Goal: Information Seeking & Learning: Learn about a topic

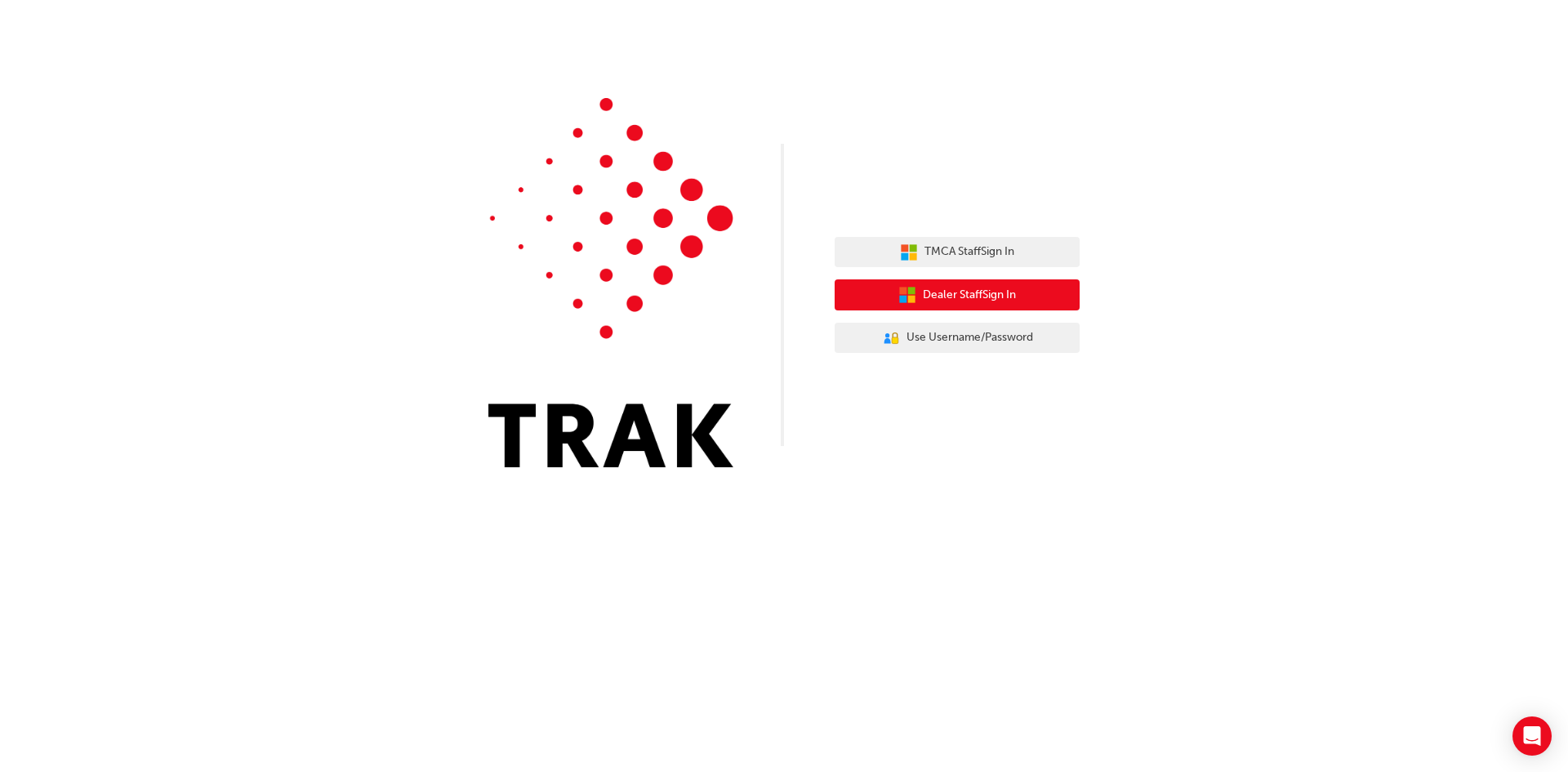
click at [963, 297] on span "Dealer Staff Sign In" at bounding box center [969, 294] width 93 height 19
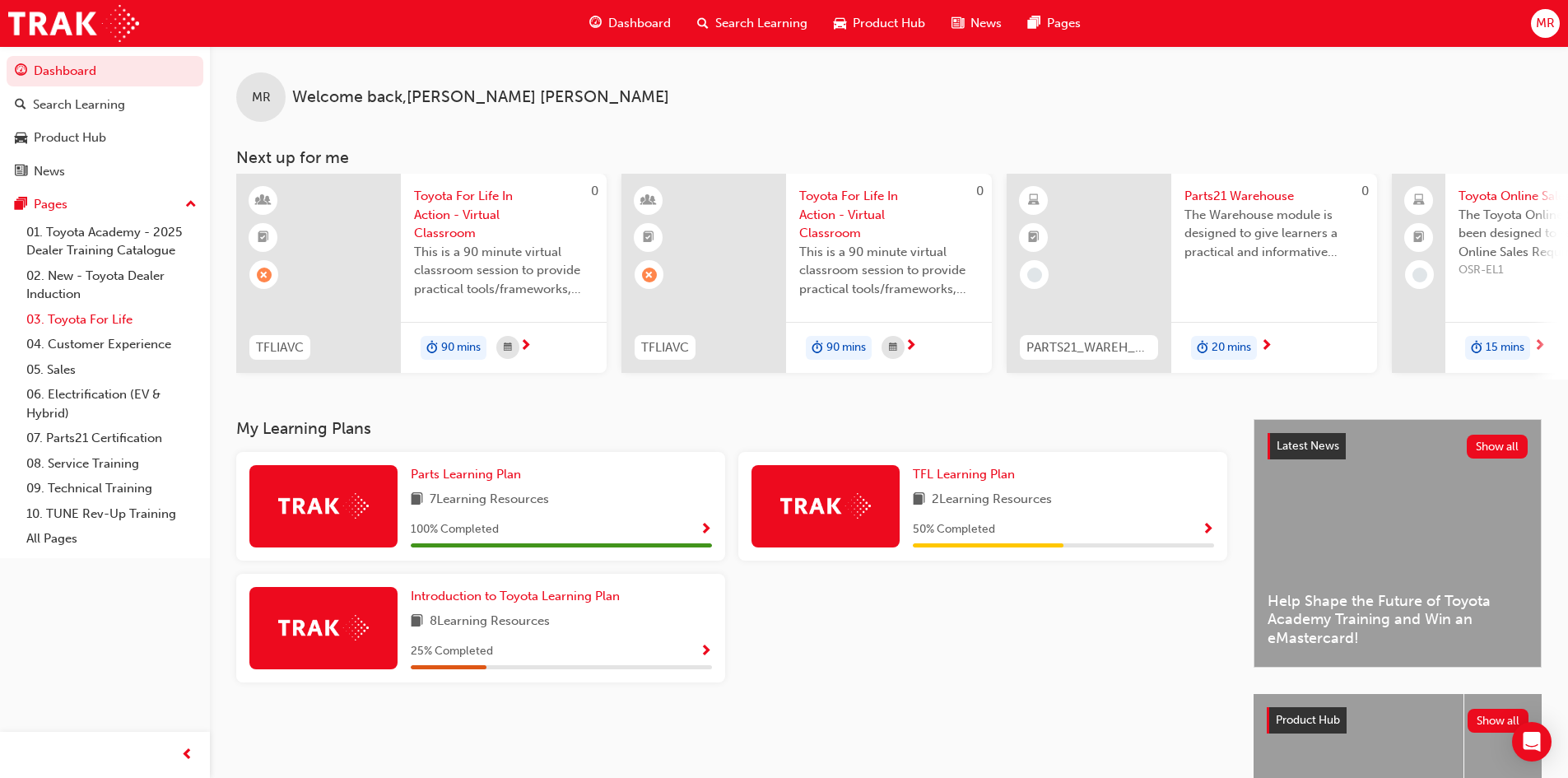
click at [92, 321] on link "03. Toyota For Life" at bounding box center [111, 320] width 184 height 26
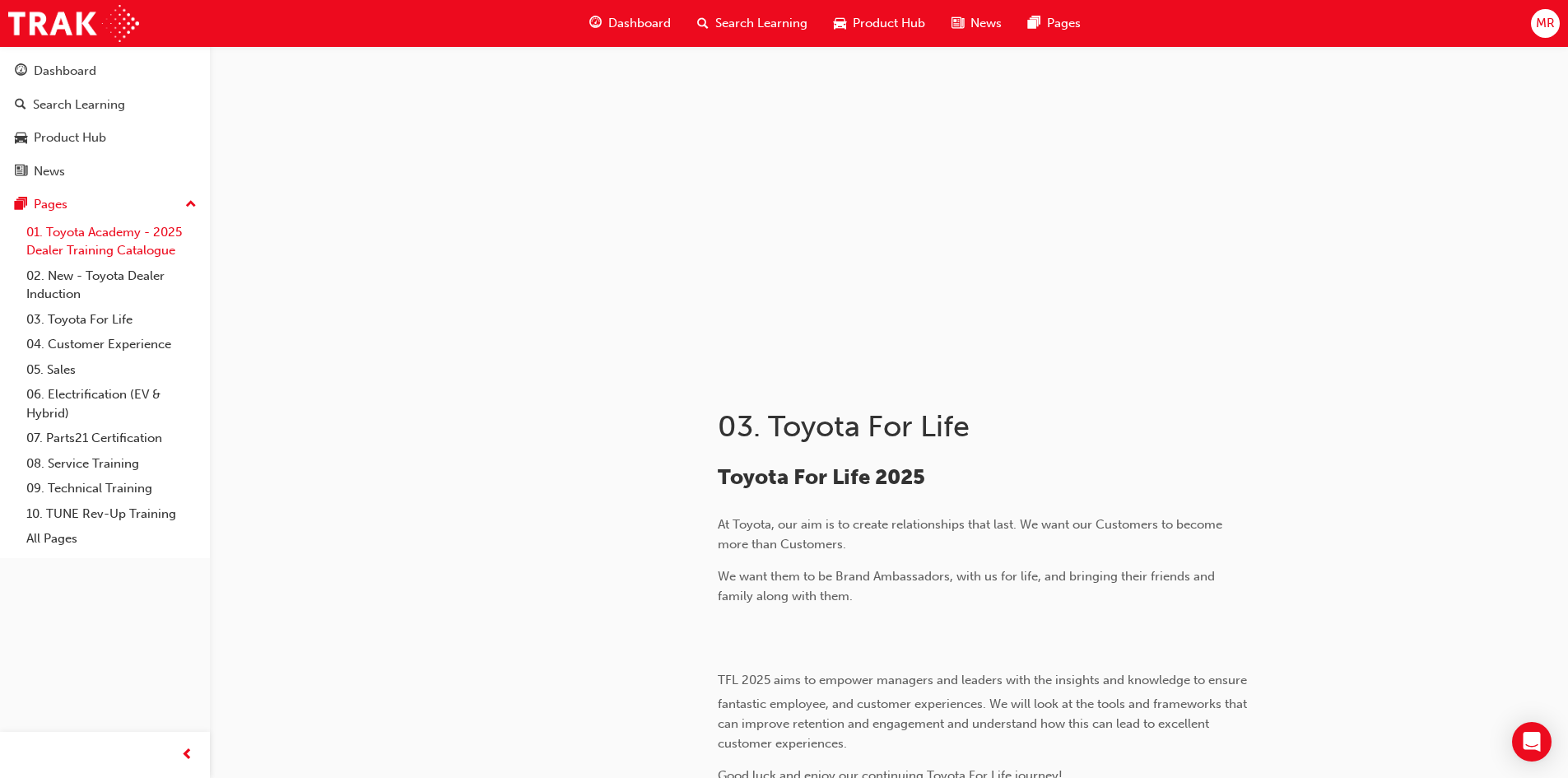
click at [62, 239] on link "01. Toyota Academy - 2025 Dealer Training Catalogue" at bounding box center [111, 242] width 184 height 44
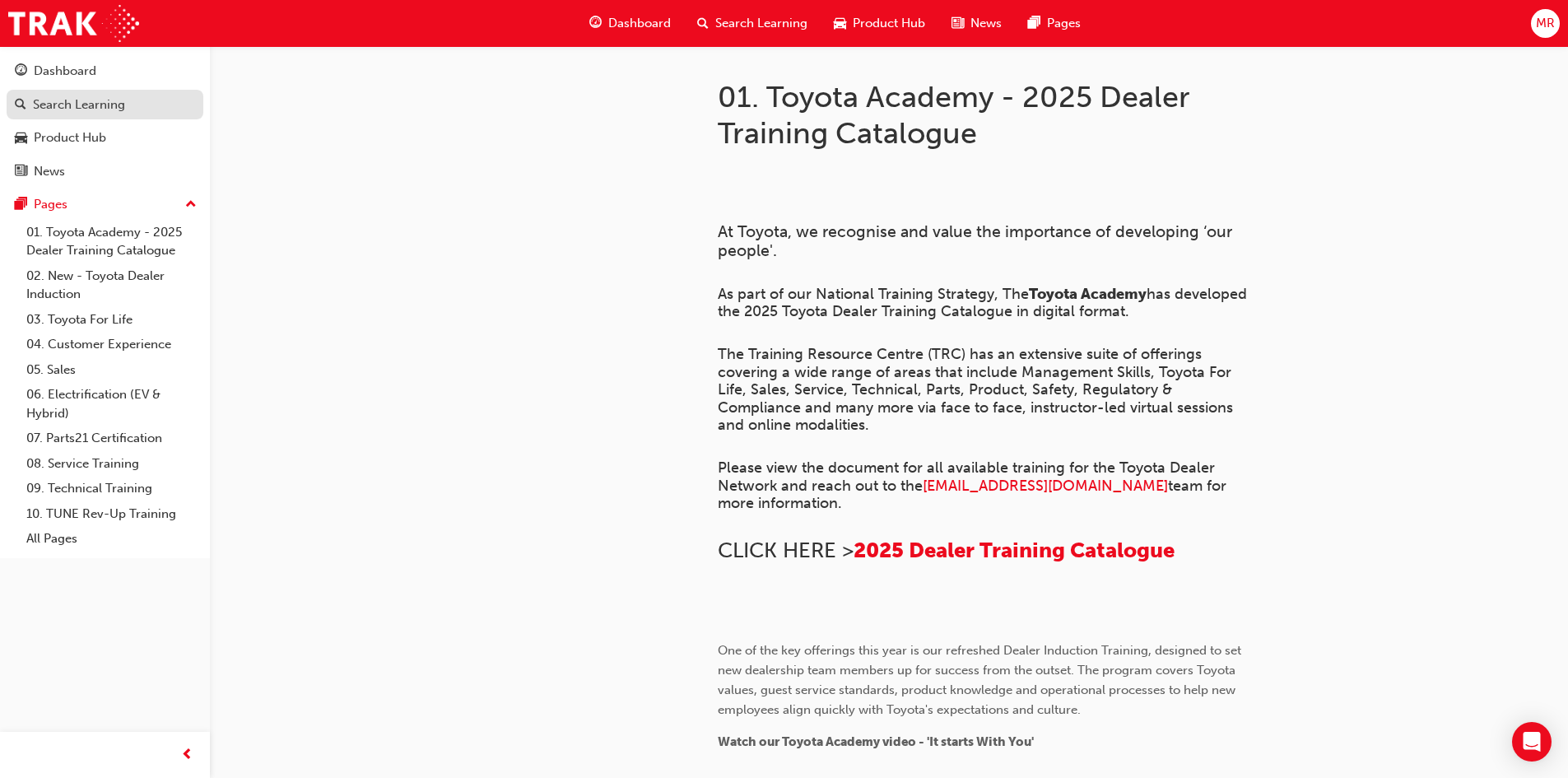
click at [65, 104] on div "Search Learning" at bounding box center [78, 104] width 92 height 19
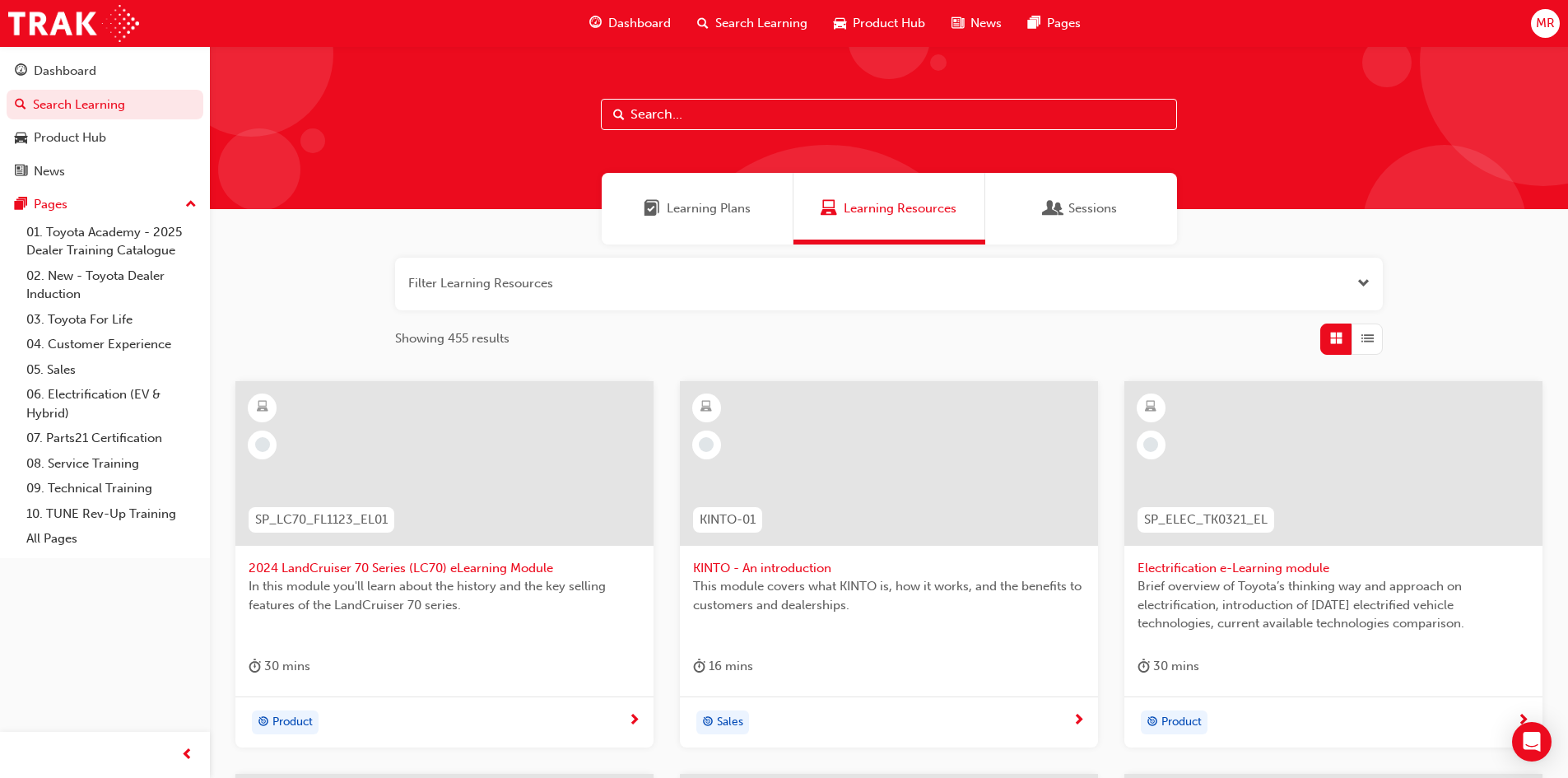
click at [684, 114] on input "text" at bounding box center [889, 114] width 576 height 31
type input "australian consumer law"
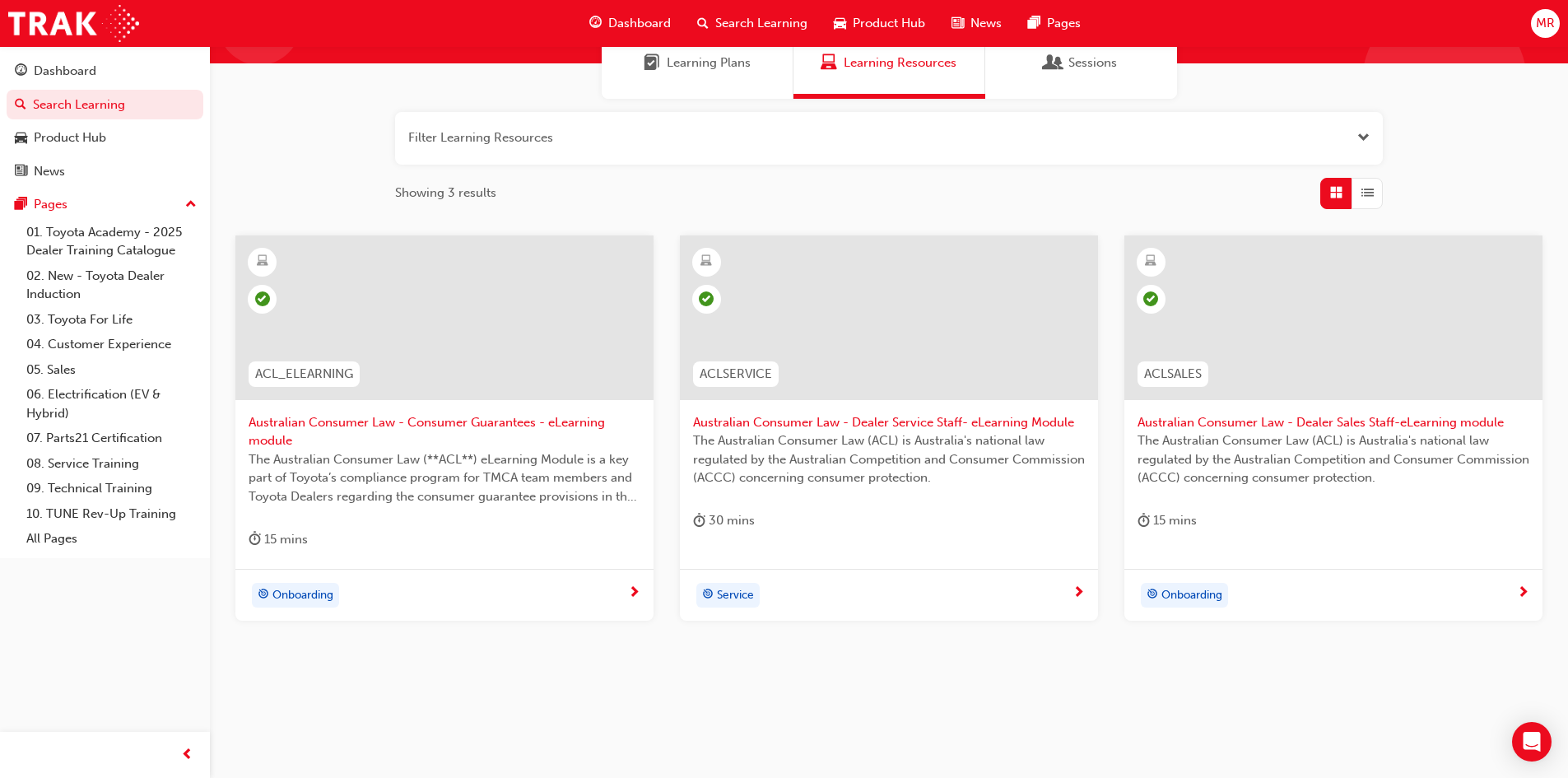
scroll to position [148, 0]
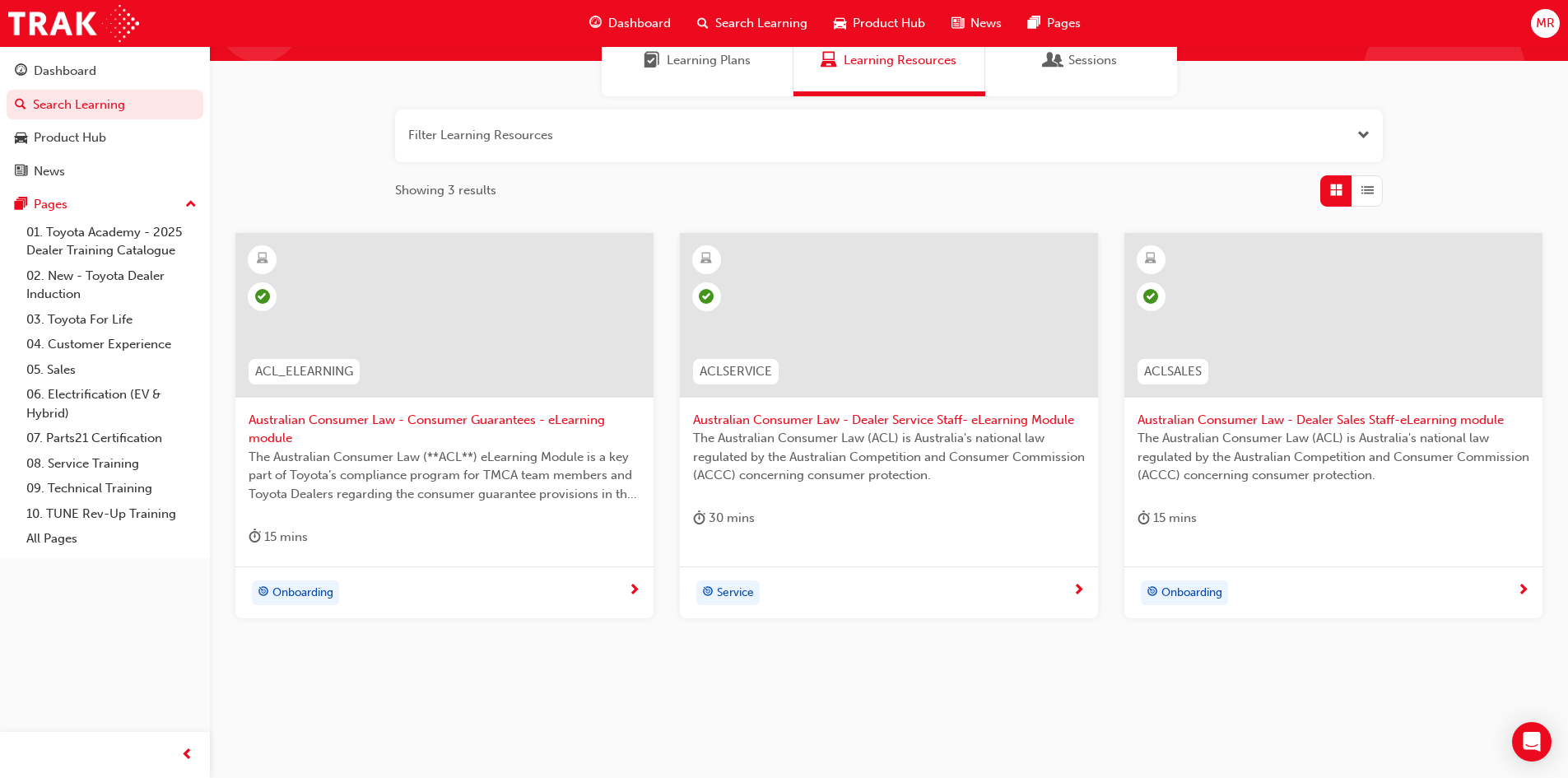
click at [470, 416] on span "Australian Consumer Law - Consumer Guarantees - eLearning module" at bounding box center [445, 430] width 392 height 37
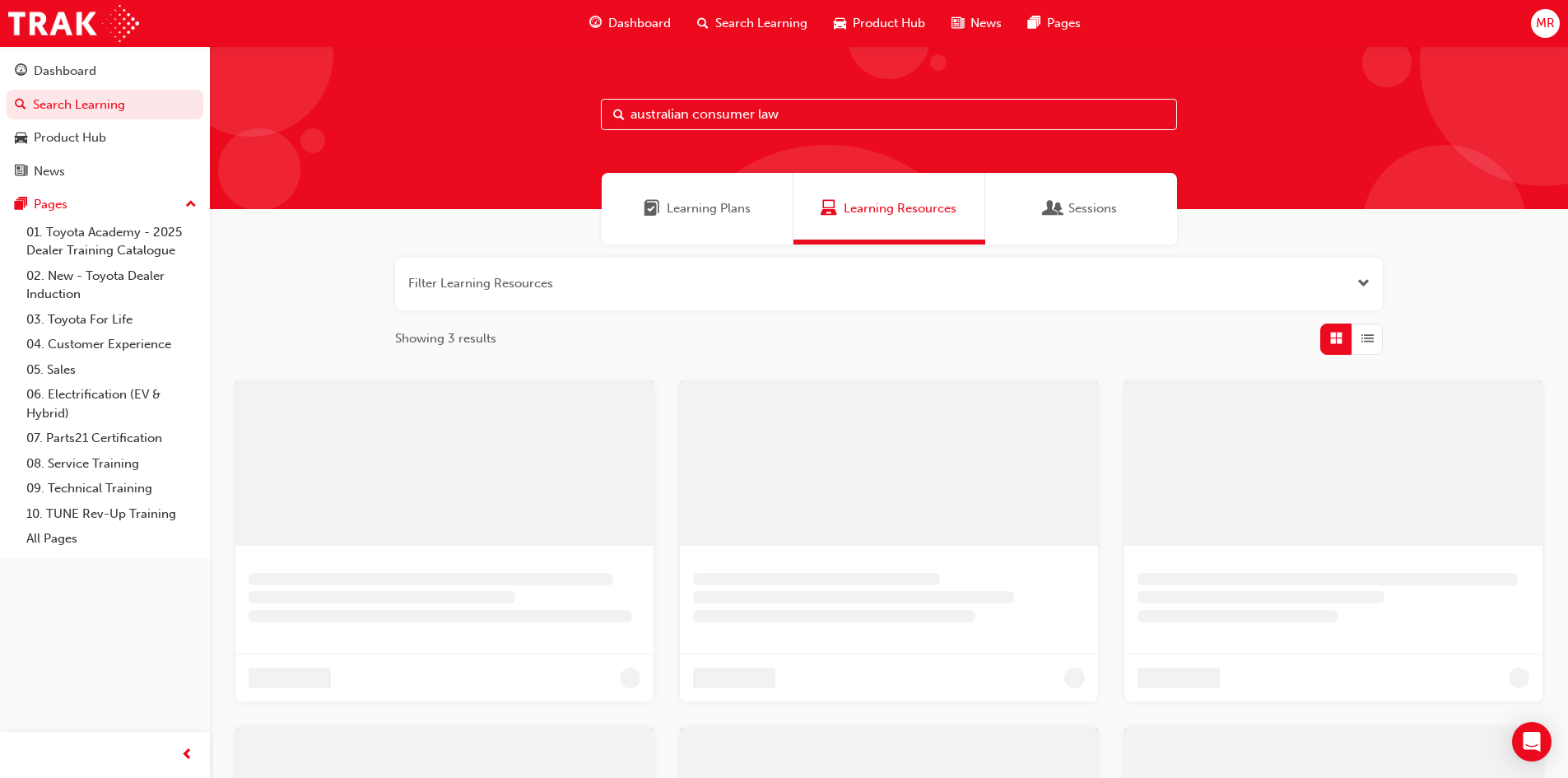
scroll to position [148, 0]
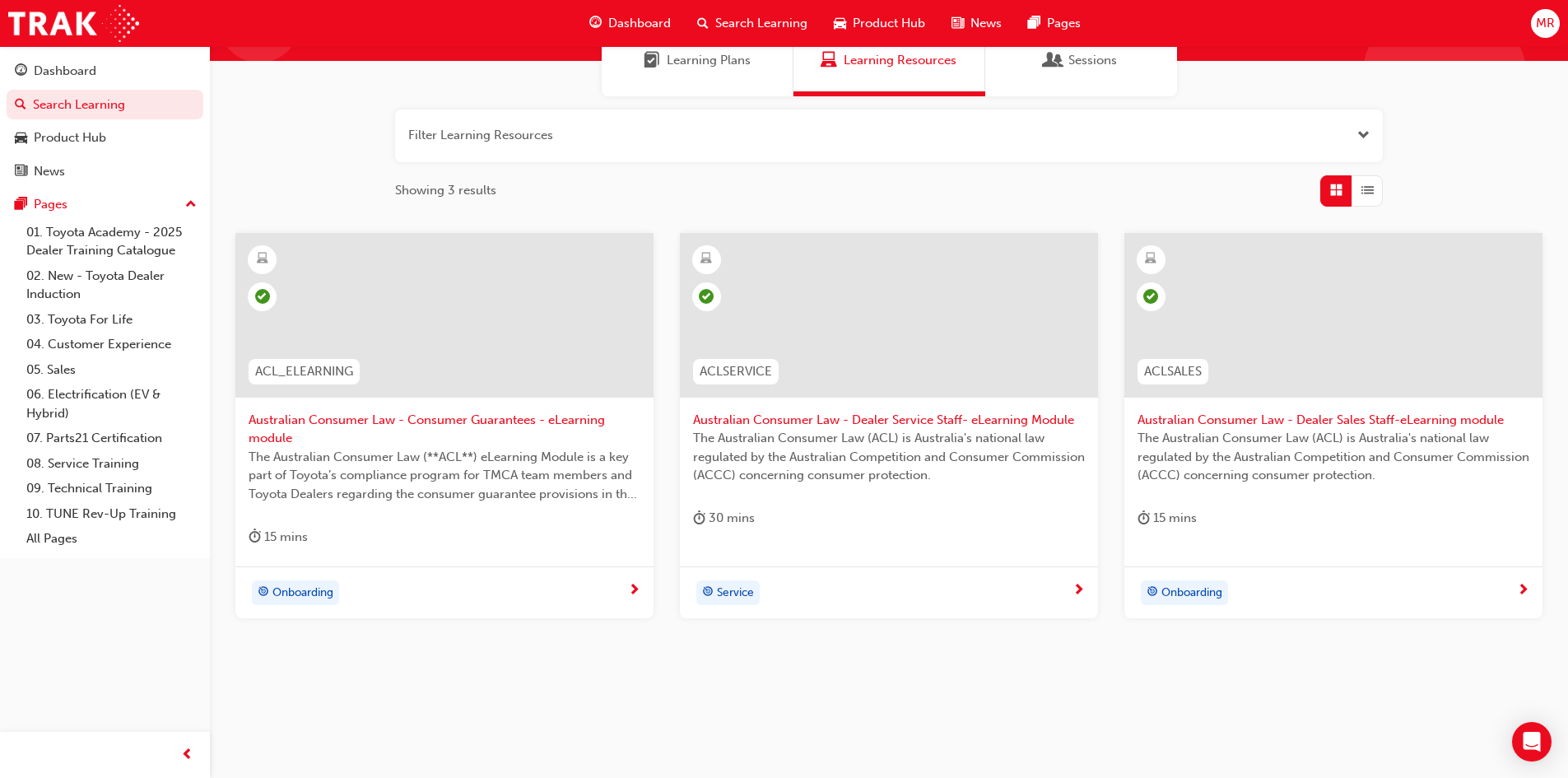
click at [809, 421] on span "Australian Consumer Law - Dealer Service Staff- eLearning Module" at bounding box center [889, 420] width 392 height 19
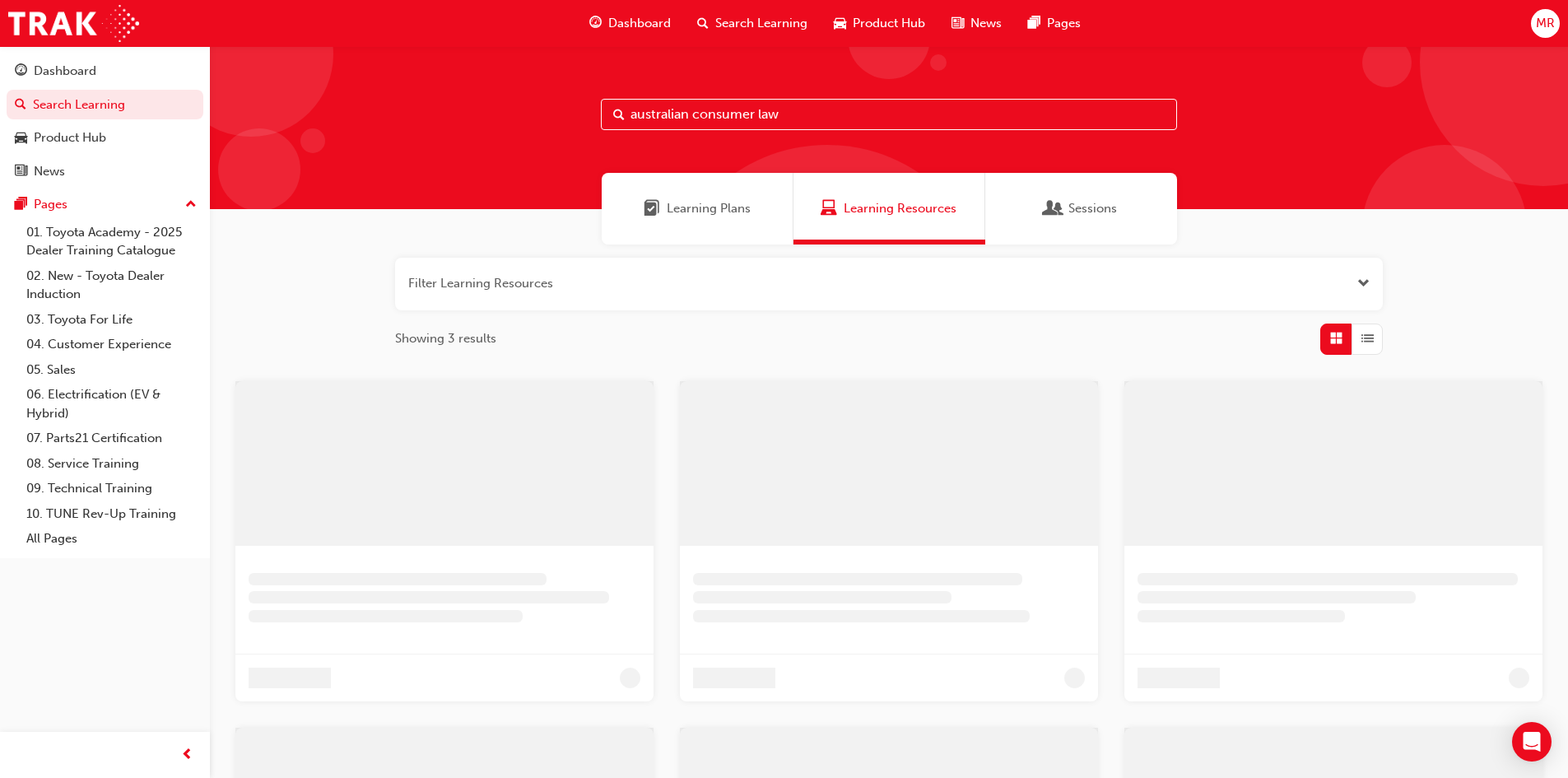
scroll to position [148, 0]
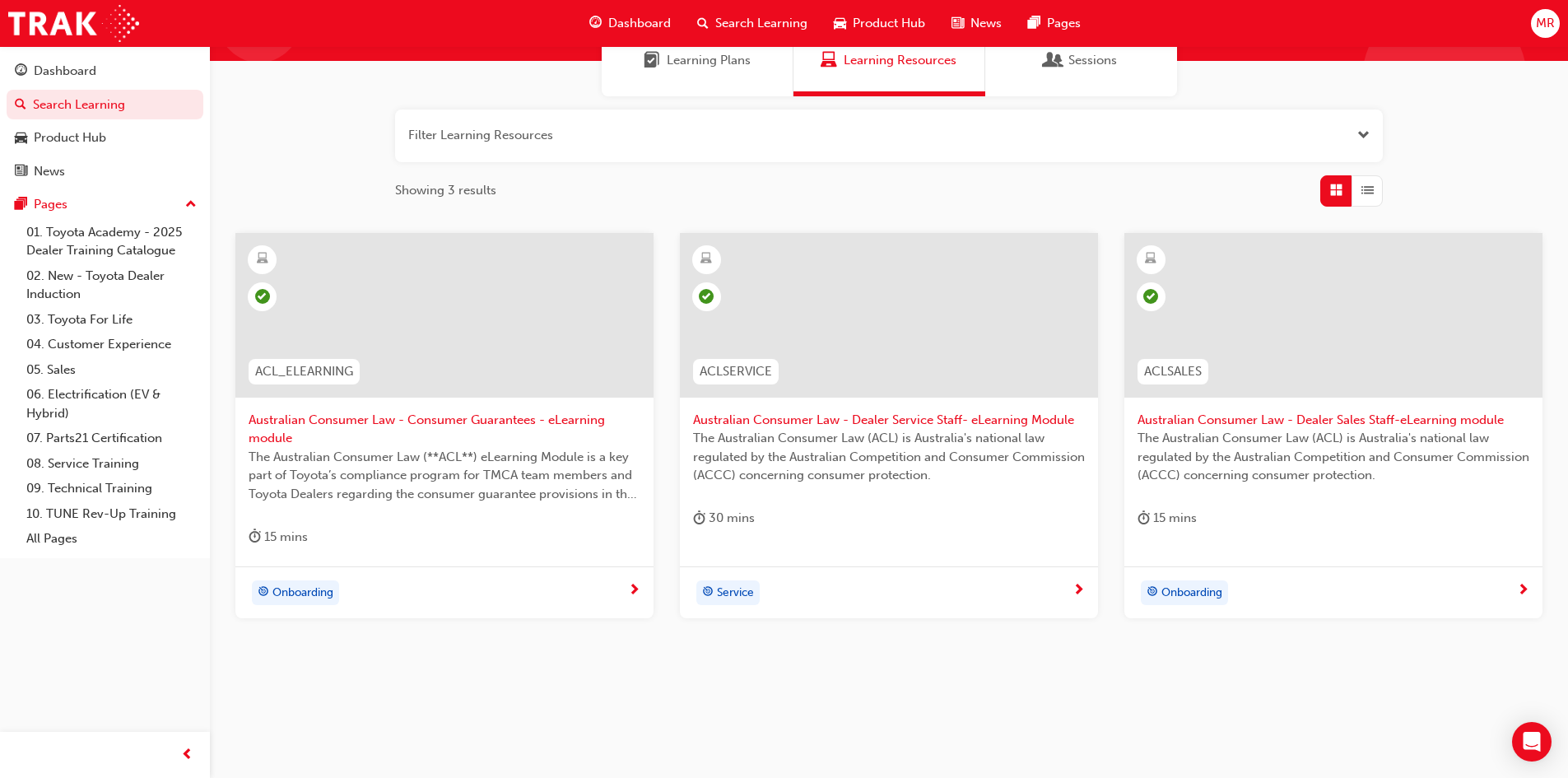
click at [359, 477] on span "The Australian Consumer Law (**ACL**) eLearning Module is a key part of Toyota’…" at bounding box center [445, 476] width 392 height 56
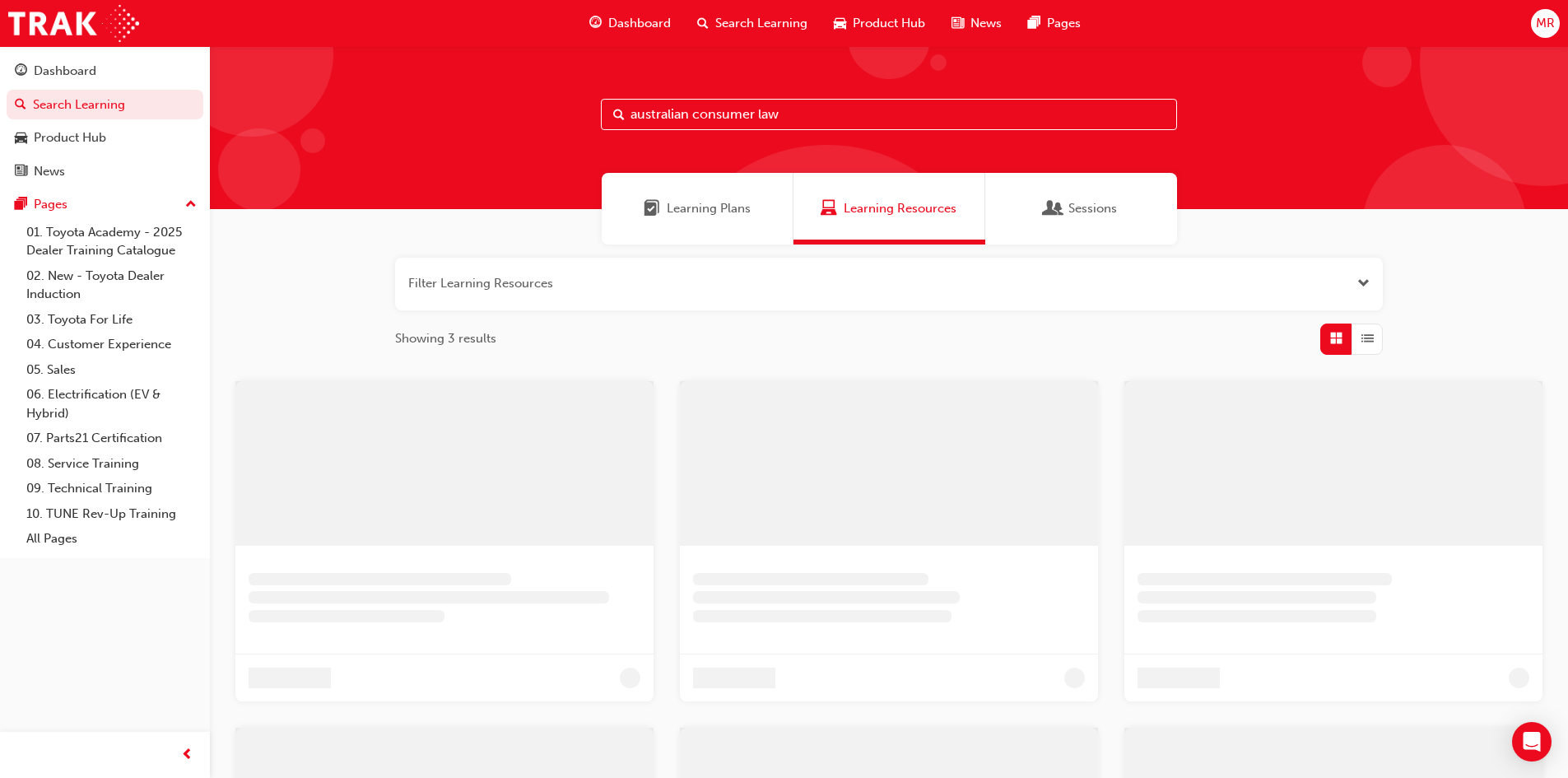
scroll to position [148, 0]
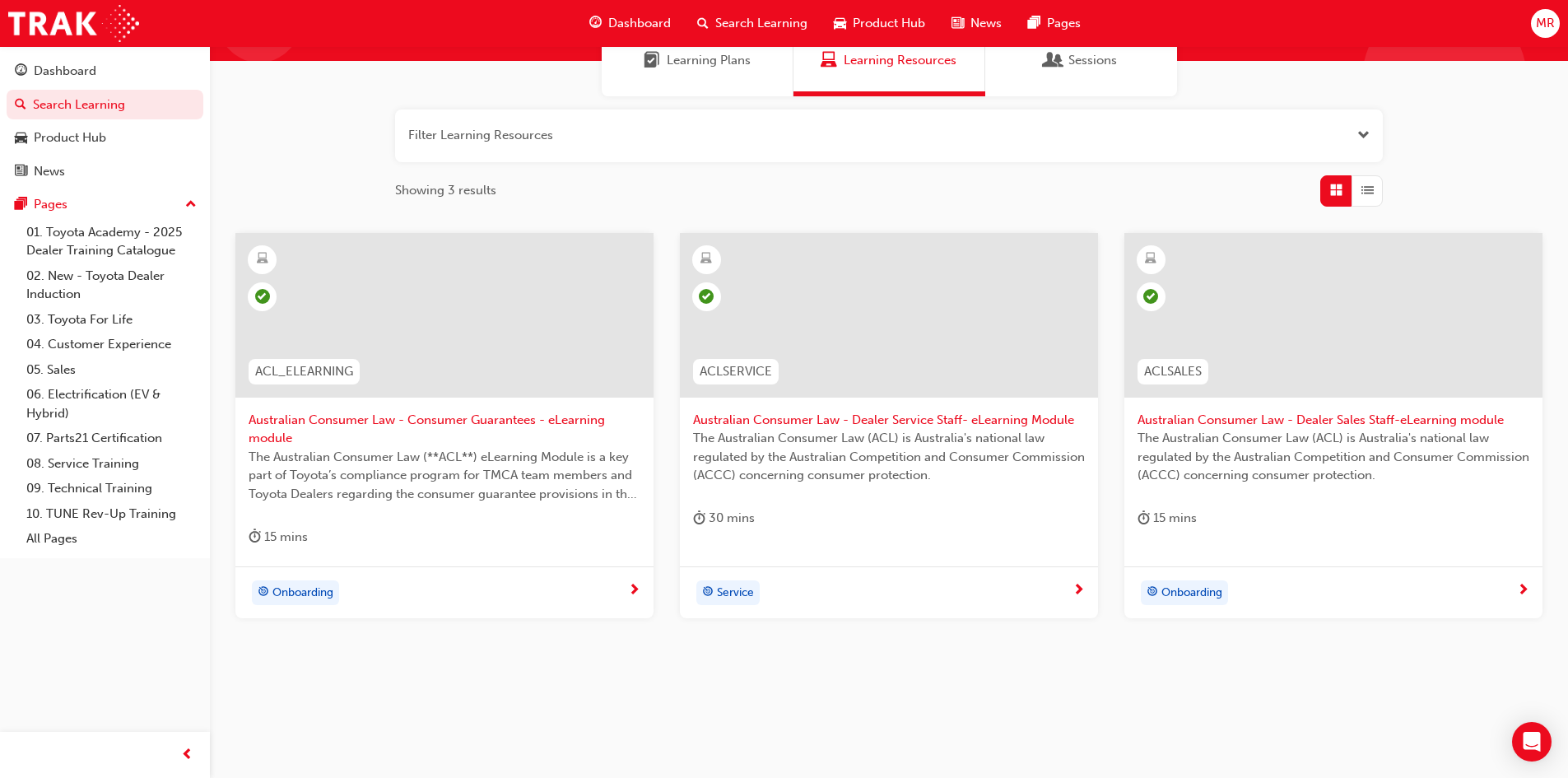
click at [949, 421] on span "Australian Consumer Law - Dealer Service Staff- eLearning Module" at bounding box center [889, 420] width 392 height 19
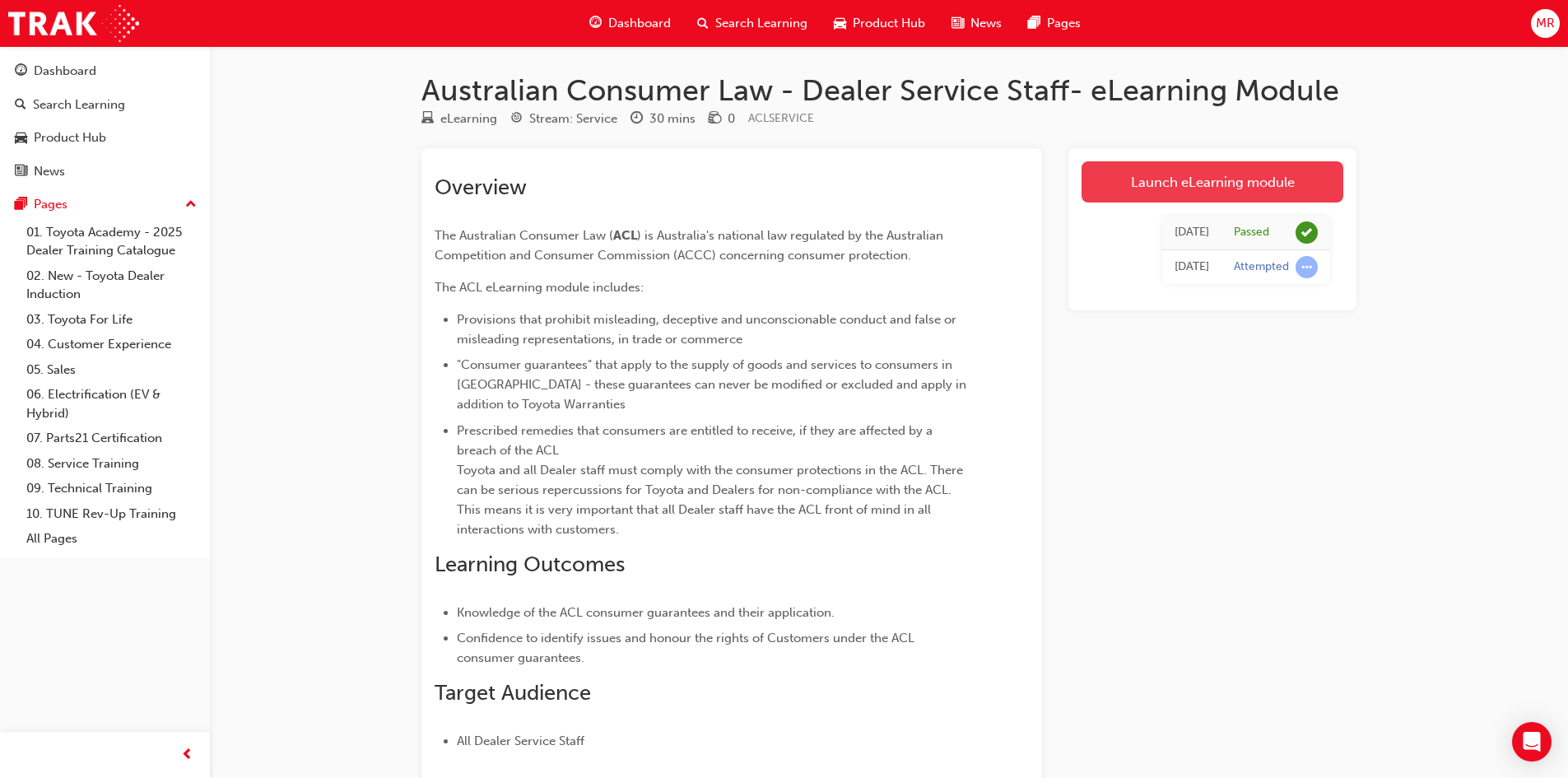
click at [1198, 185] on link "Launch eLearning module" at bounding box center [1213, 182] width 262 height 41
